Goal: Task Accomplishment & Management: Complete application form

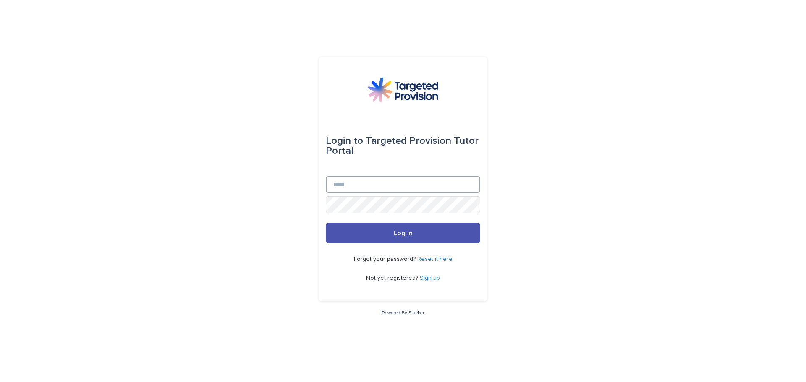
click at [335, 180] on input "Email" at bounding box center [403, 184] width 154 height 17
type input "**********"
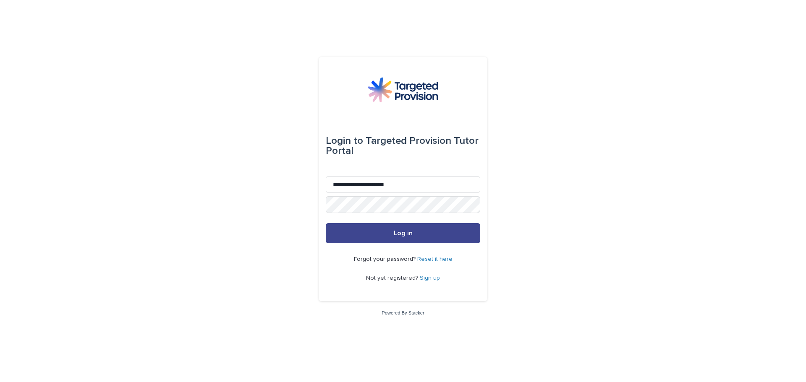
click at [385, 235] on button "Log in" at bounding box center [403, 233] width 154 height 20
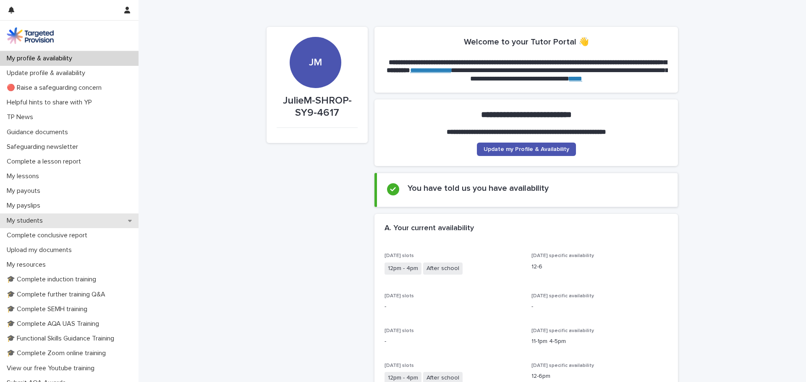
click at [23, 222] on p "My students" at bounding box center [26, 221] width 46 height 8
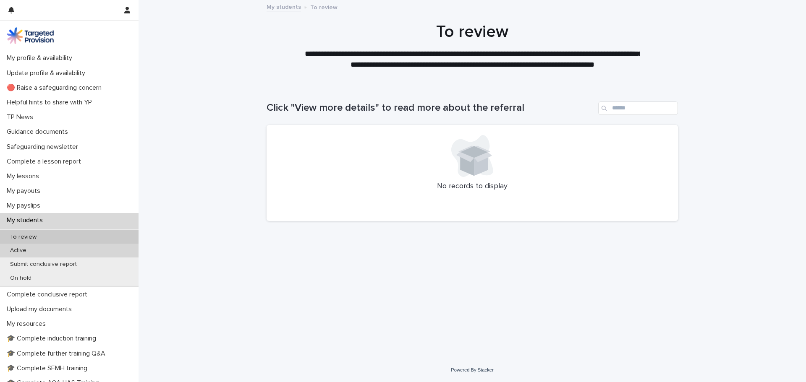
click at [20, 247] on div "Active" at bounding box center [69, 251] width 138 height 14
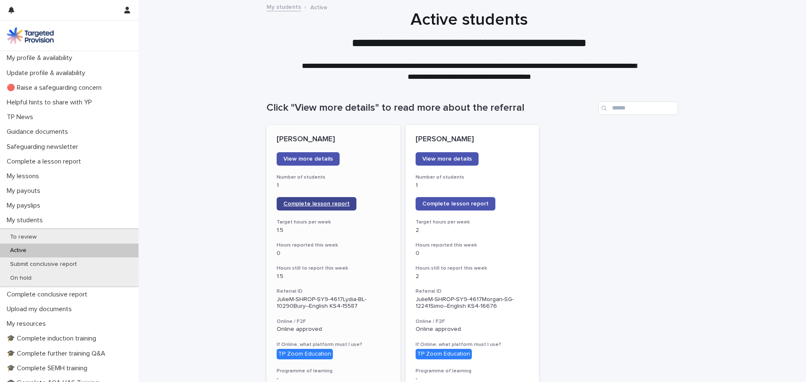
click at [283, 204] on span "Complete lesson report" at bounding box center [316, 204] width 66 height 6
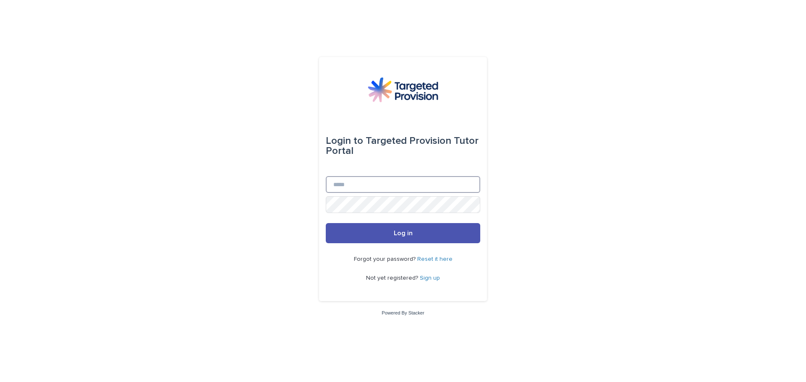
click at [342, 191] on input "Email" at bounding box center [403, 184] width 154 height 17
type input "**********"
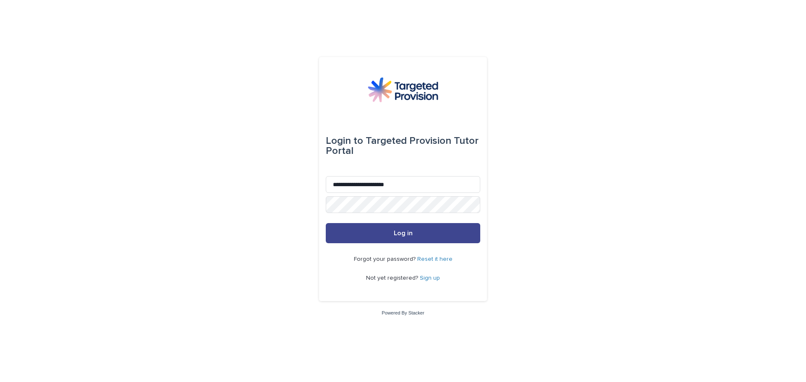
click at [387, 237] on button "Log in" at bounding box center [403, 233] width 154 height 20
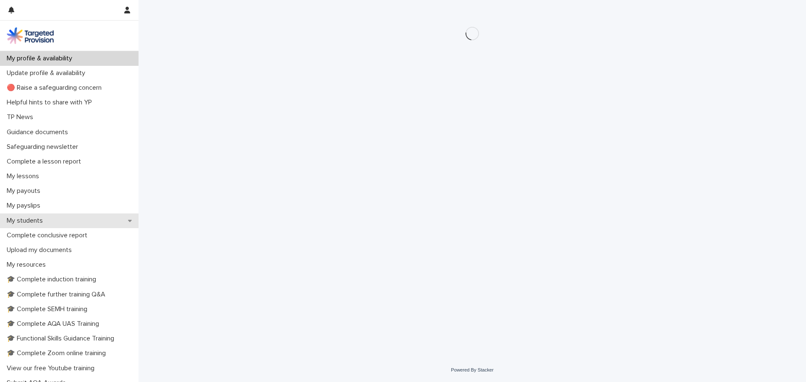
click at [34, 220] on p "My students" at bounding box center [26, 221] width 46 height 8
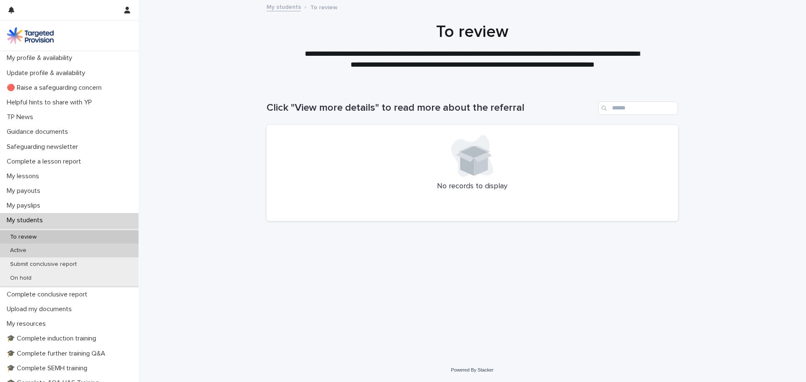
click at [36, 250] on div "Active" at bounding box center [69, 251] width 138 height 14
